Goal: Book appointment/travel/reservation

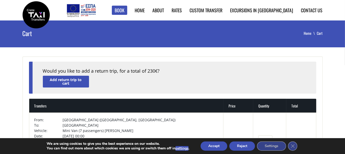
click at [37, 12] on img at bounding box center [36, 14] width 27 height 27
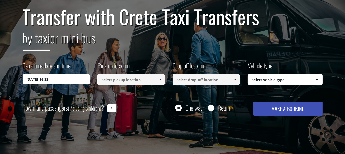
scroll to position [51, 0]
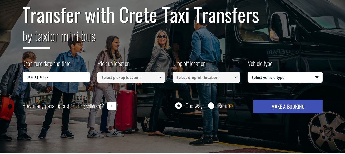
click at [75, 79] on input "[DATE] 16:32" at bounding box center [56, 77] width 67 height 10
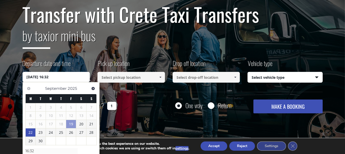
click at [28, 131] on link "22" at bounding box center [31, 133] width 10 height 8
type input "[DATE] 00:00"
click at [32, 133] on link "22" at bounding box center [31, 133] width 10 height 8
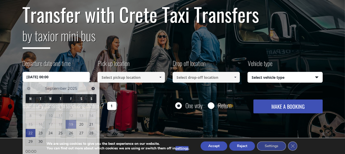
click at [112, 81] on input at bounding box center [131, 77] width 67 height 11
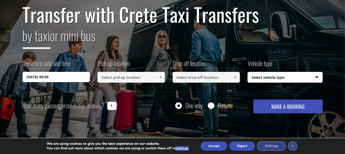
click at [115, 79] on input at bounding box center [131, 77] width 67 height 11
click at [160, 78] on span at bounding box center [160, 77] width 4 height 4
drag, startPoint x: 104, startPoint y: 76, endPoint x: 103, endPoint y: 79, distance: 2.6
click at [103, 77] on input "sensea resort" at bounding box center [131, 77] width 67 height 11
click at [126, 78] on input "[GEOGRAPHIC_DATA]" at bounding box center [131, 77] width 67 height 11
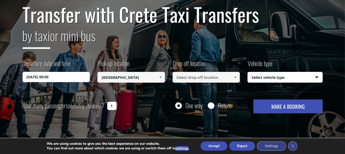
type input "[GEOGRAPHIC_DATA]"
